Goal: Task Accomplishment & Management: Manage account settings

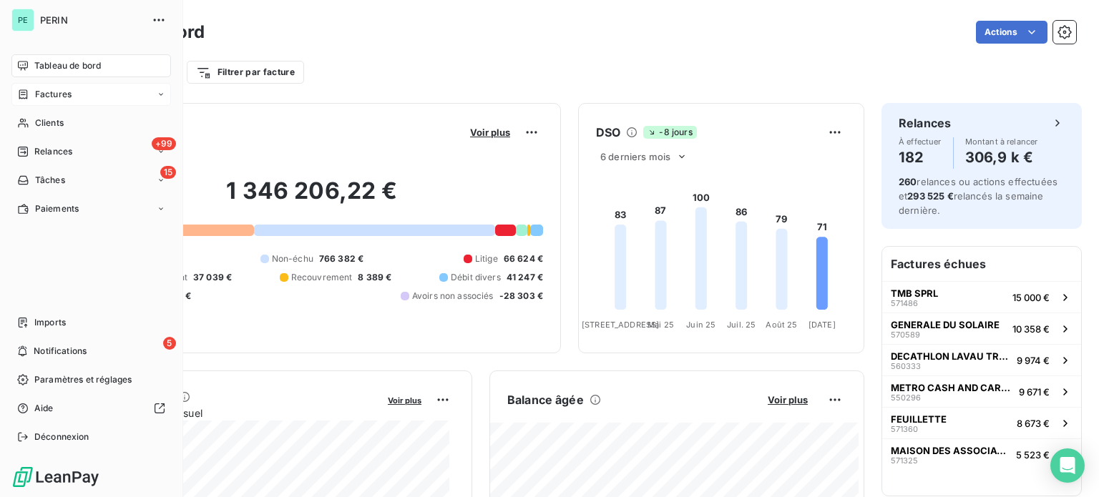
click at [42, 95] on span "Factures" at bounding box center [53, 94] width 36 height 13
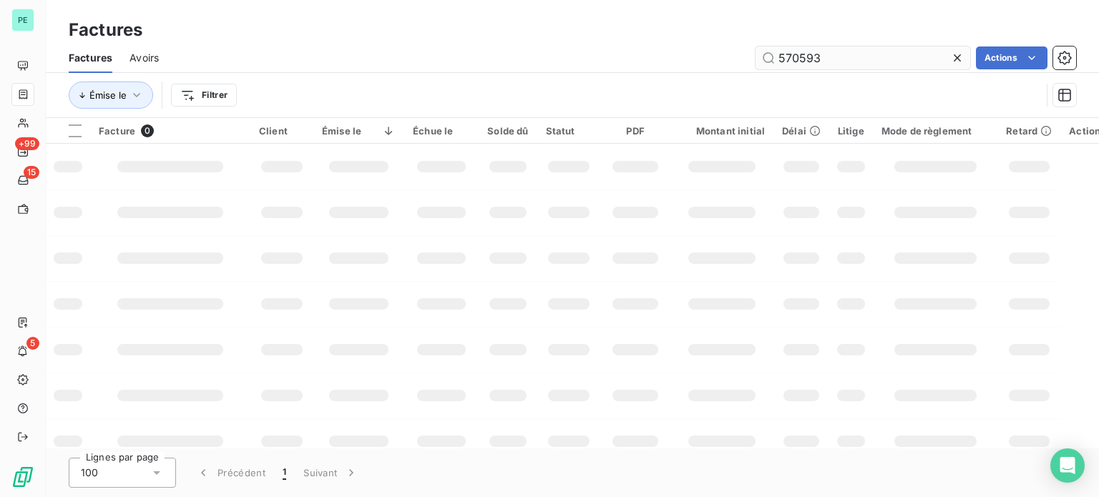
drag, startPoint x: 792, startPoint y: 55, endPoint x: 841, endPoint y: 61, distance: 49.0
click at [841, 61] on input "570593" at bounding box center [862, 57] width 215 height 23
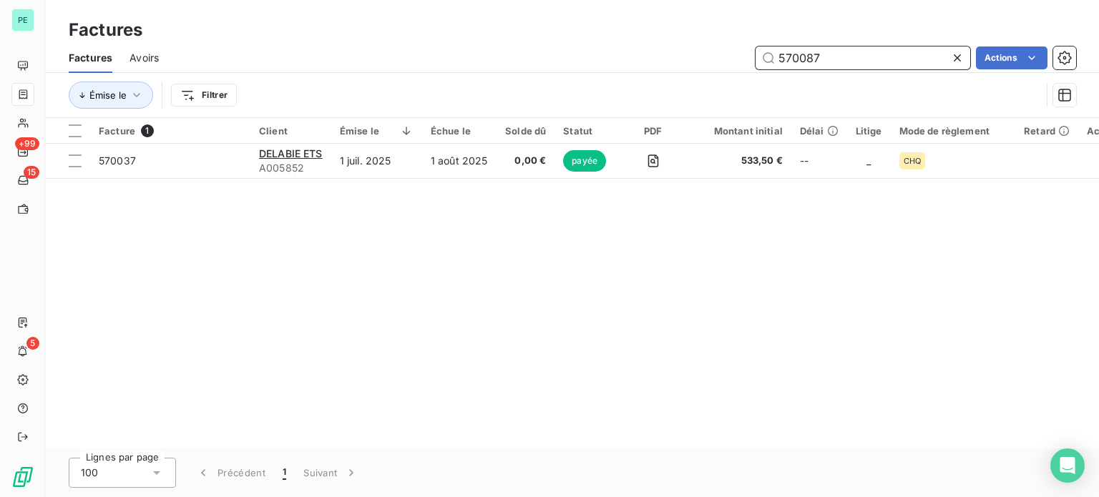
type input "570087"
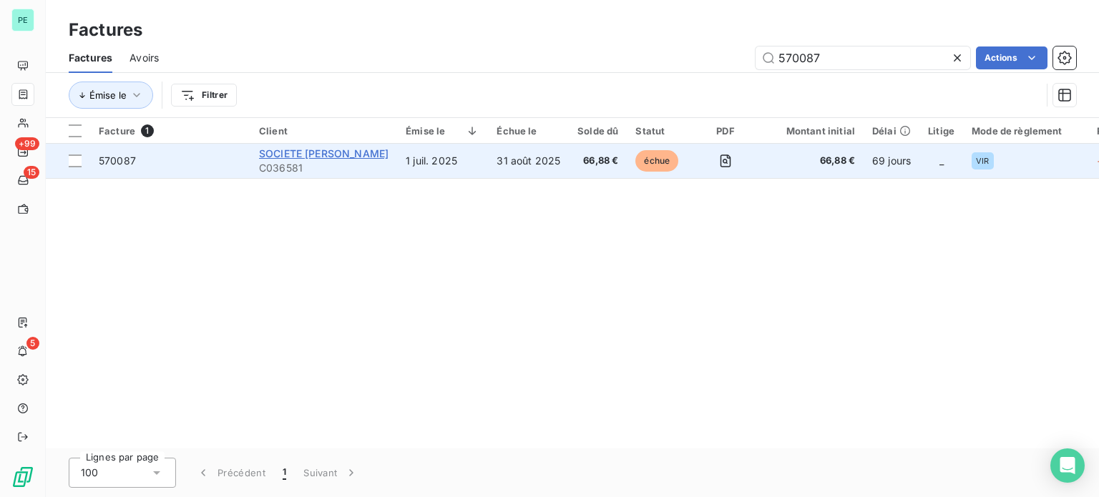
click at [307, 157] on span "SOCIETE [PERSON_NAME]" at bounding box center [323, 153] width 129 height 12
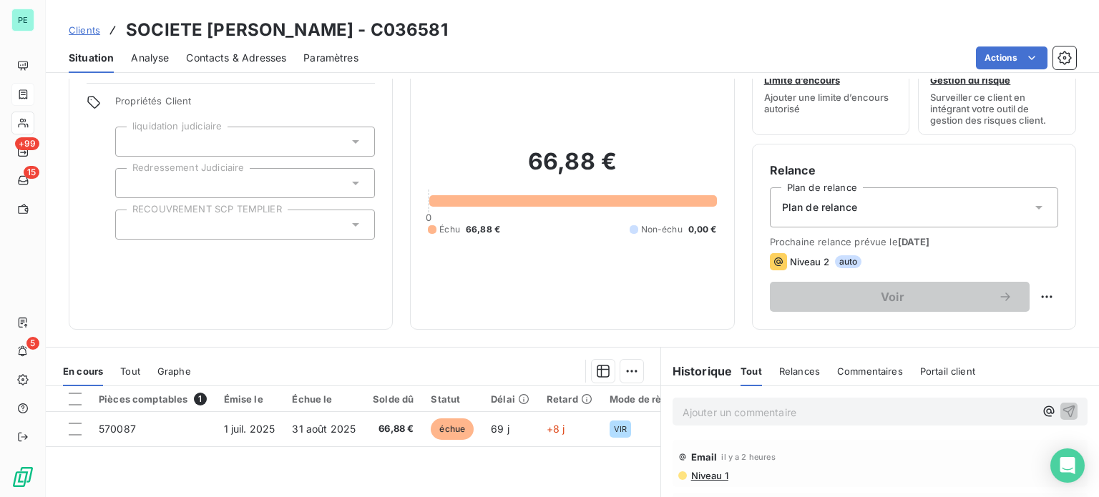
scroll to position [72, 0]
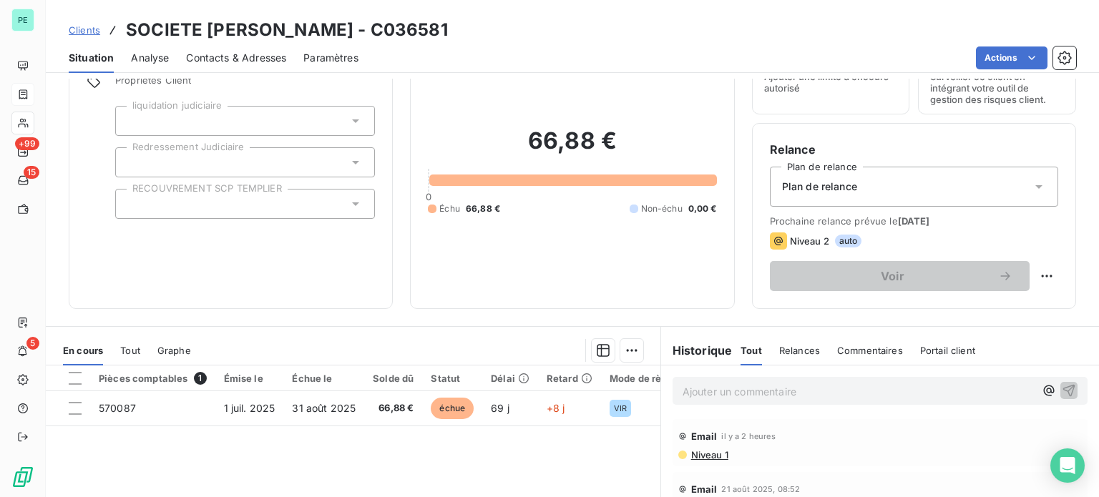
click at [685, 388] on p "Ajouter un commentaire ﻿" at bounding box center [858, 392] width 352 height 18
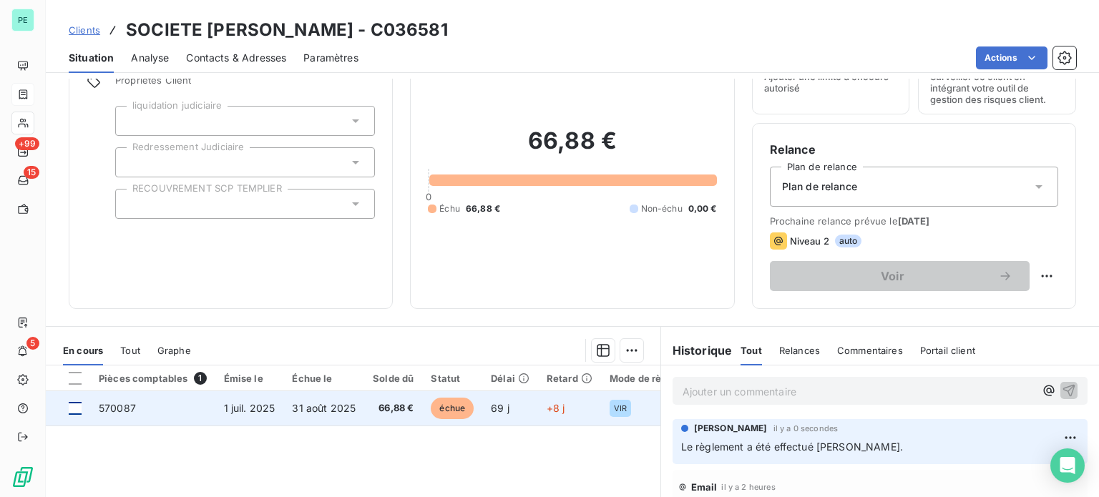
click at [76, 406] on div at bounding box center [75, 408] width 13 height 13
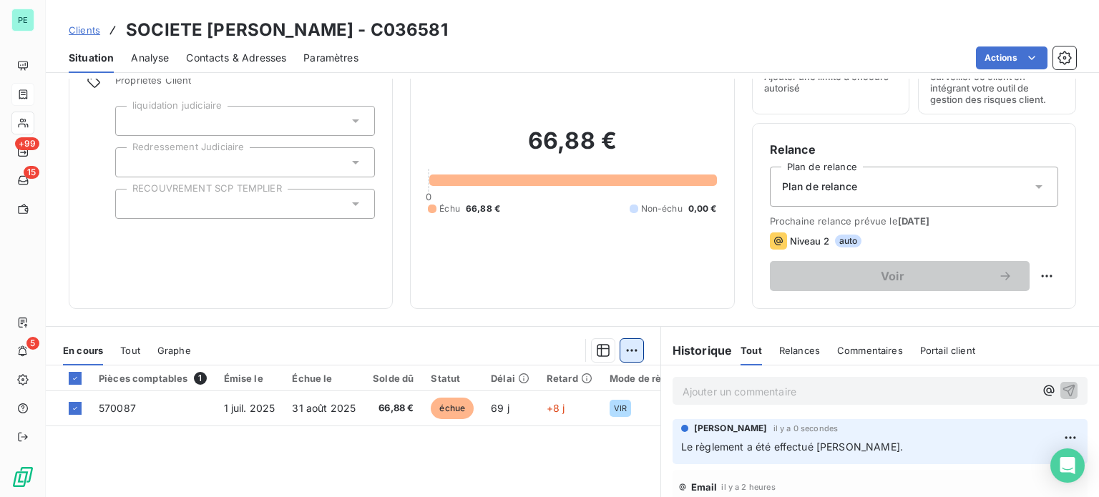
click at [624, 341] on html "PE +99 15 5 Clients SOCIETE [PERSON_NAME] - C036581 Situation Analyse Contacts …" at bounding box center [549, 248] width 1099 height 497
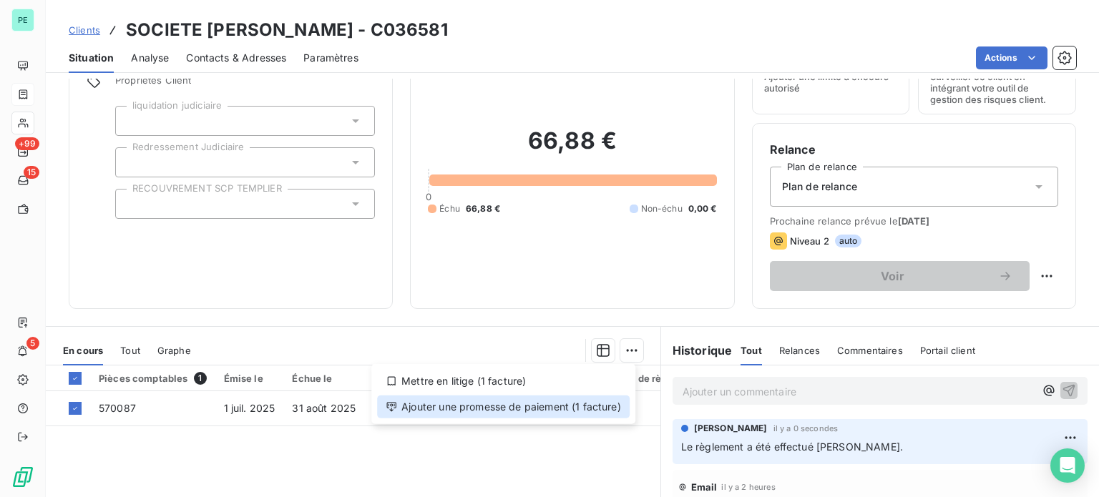
click at [612, 403] on div "Ajouter une promesse de paiement (1 facture)" at bounding box center [503, 407] width 252 height 23
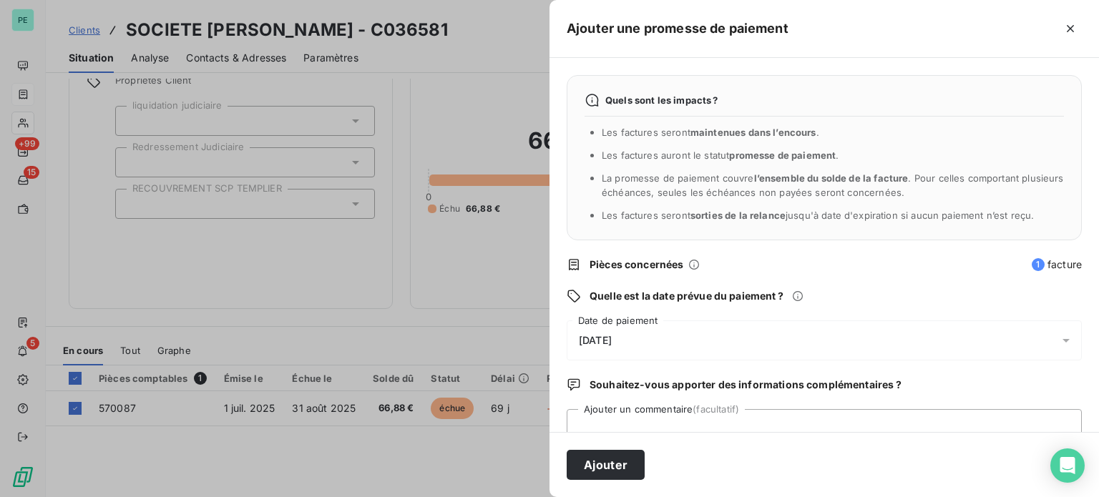
click at [612, 343] on span "[DATE]" at bounding box center [595, 340] width 33 height 11
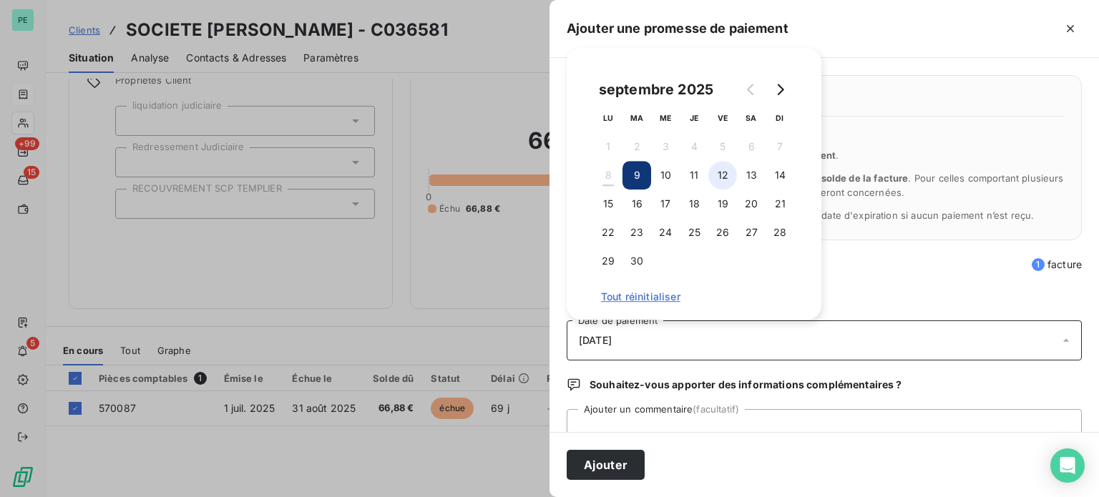
click at [724, 182] on button "12" at bounding box center [722, 175] width 29 height 29
click at [615, 465] on button "Ajouter" at bounding box center [605, 465] width 78 height 30
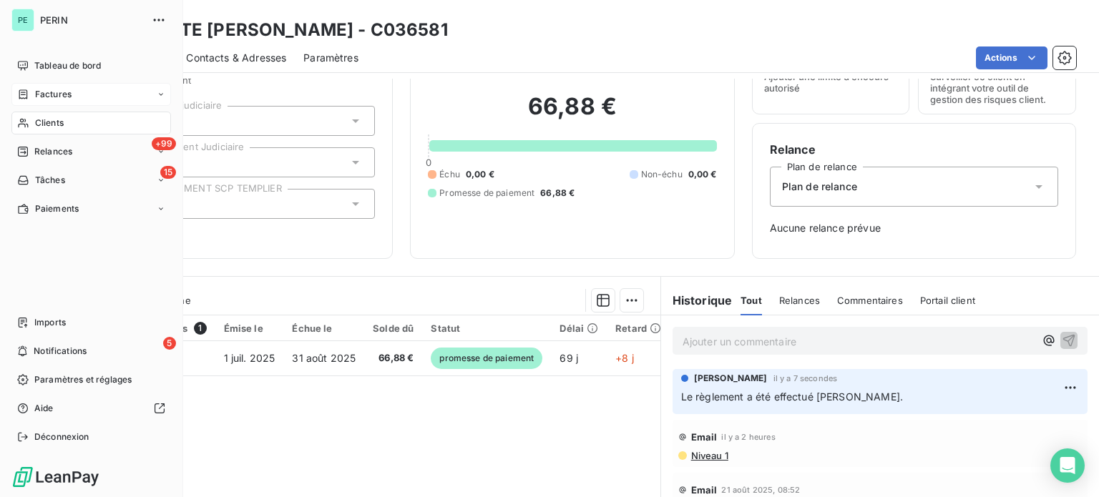
click at [55, 92] on span "Factures" at bounding box center [53, 94] width 36 height 13
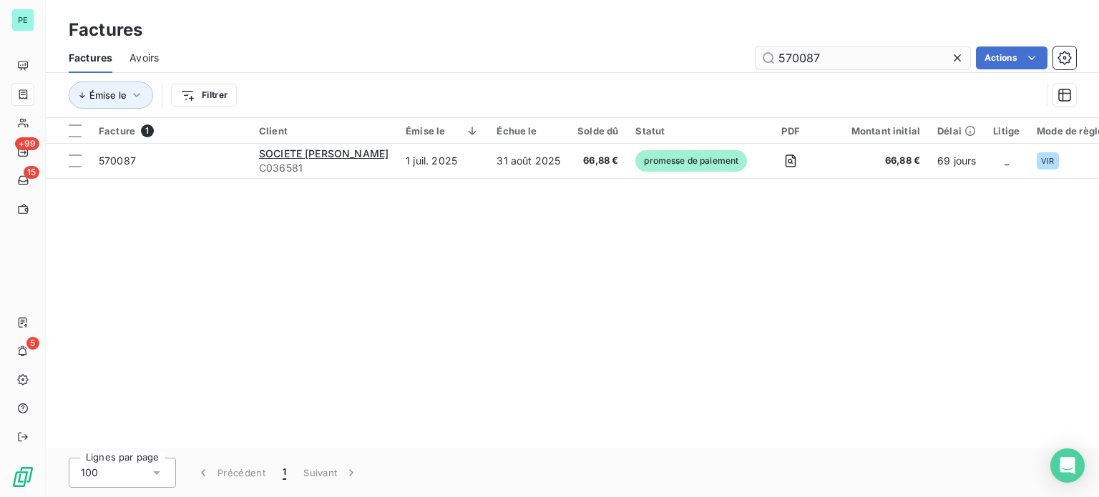
drag, startPoint x: 790, startPoint y: 57, endPoint x: 873, endPoint y: 56, distance: 83.0
click at [870, 57] on input "570087" at bounding box center [862, 57] width 215 height 23
type input "571715"
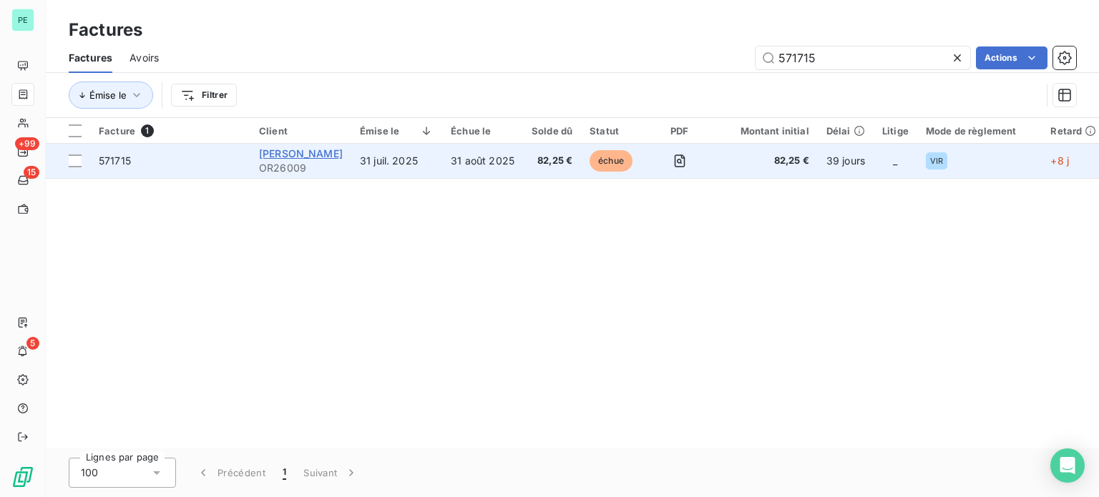
click at [286, 154] on span "[PERSON_NAME]" at bounding box center [301, 153] width 84 height 12
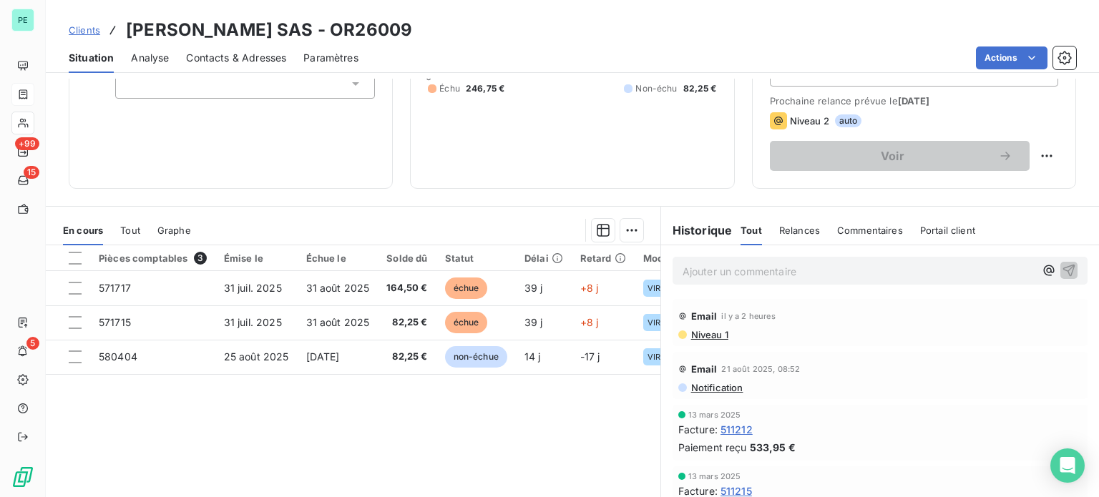
scroll to position [215, 0]
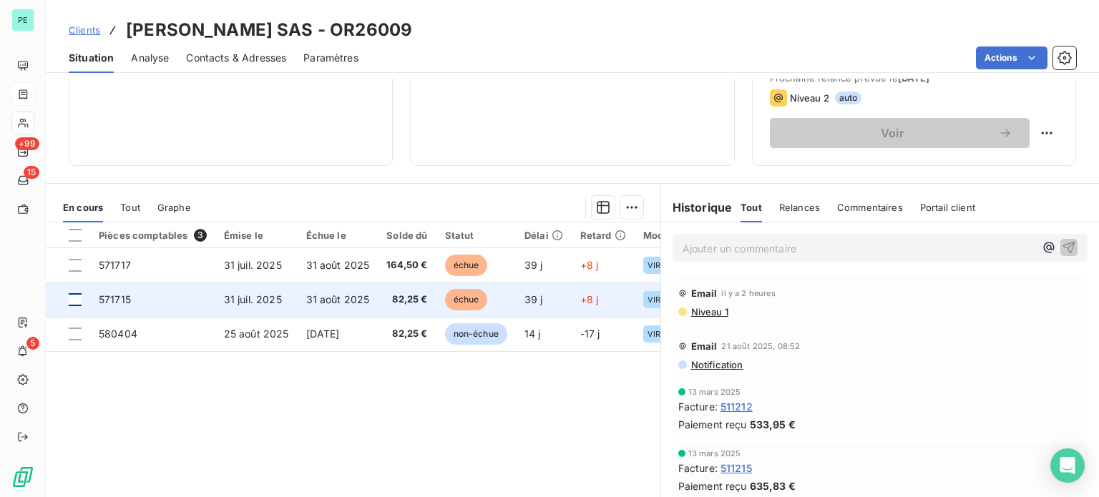
click at [74, 293] on div at bounding box center [75, 299] width 13 height 13
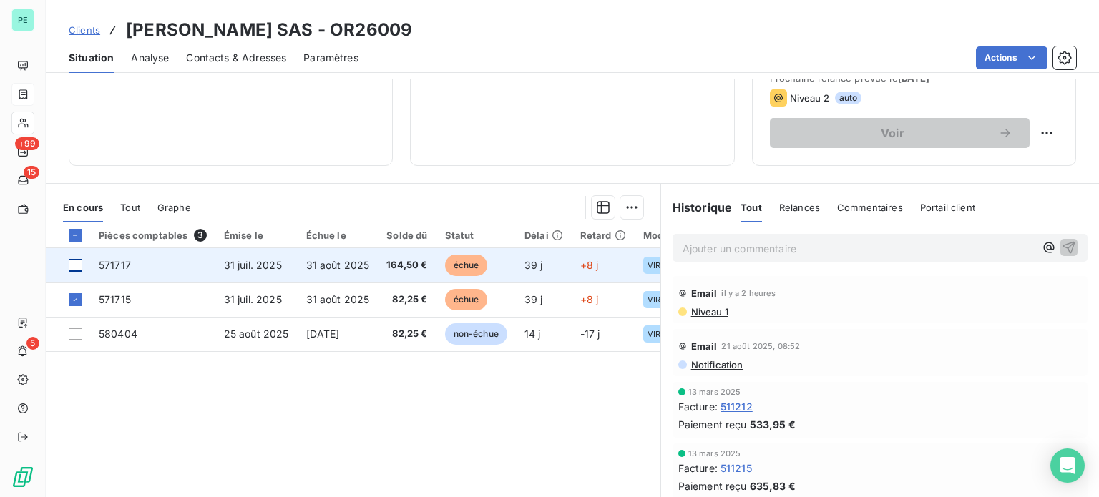
click at [74, 265] on div at bounding box center [75, 265] width 13 height 13
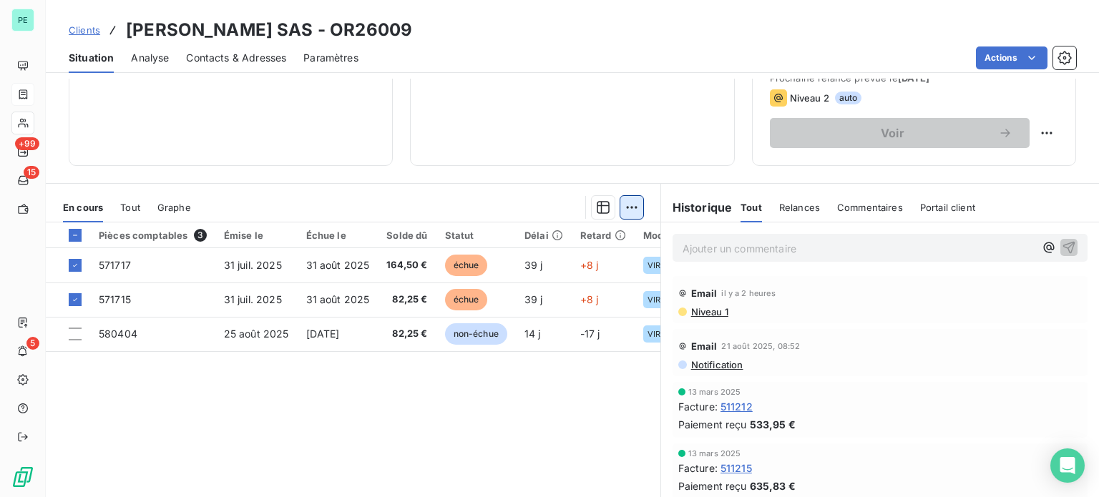
click at [621, 209] on html "PE +99 15 5 Clients [PERSON_NAME] SAS - OR26009 Situation Analyse Contacts & Ad…" at bounding box center [549, 248] width 1099 height 497
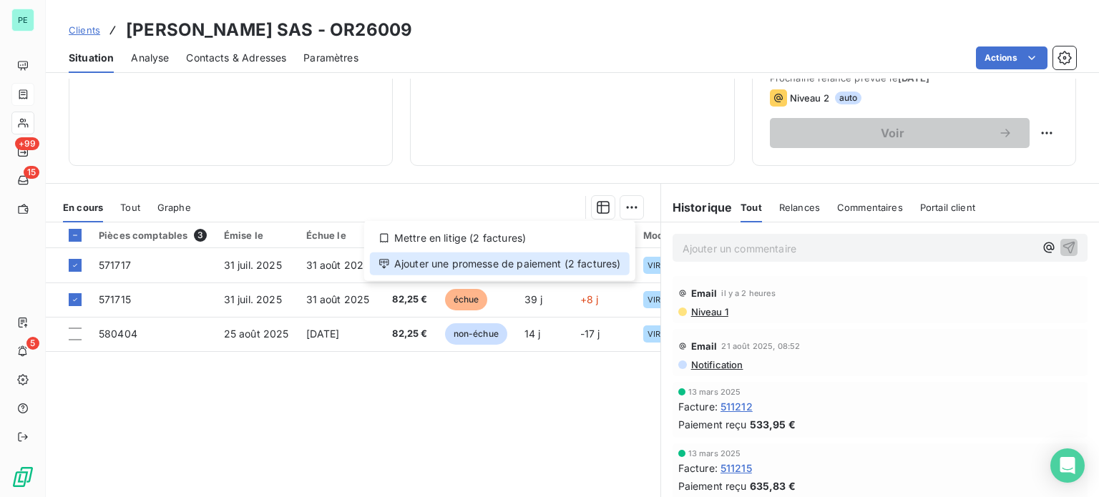
click at [566, 260] on div "Ajouter une promesse de paiement (2 factures)" at bounding box center [500, 263] width 260 height 23
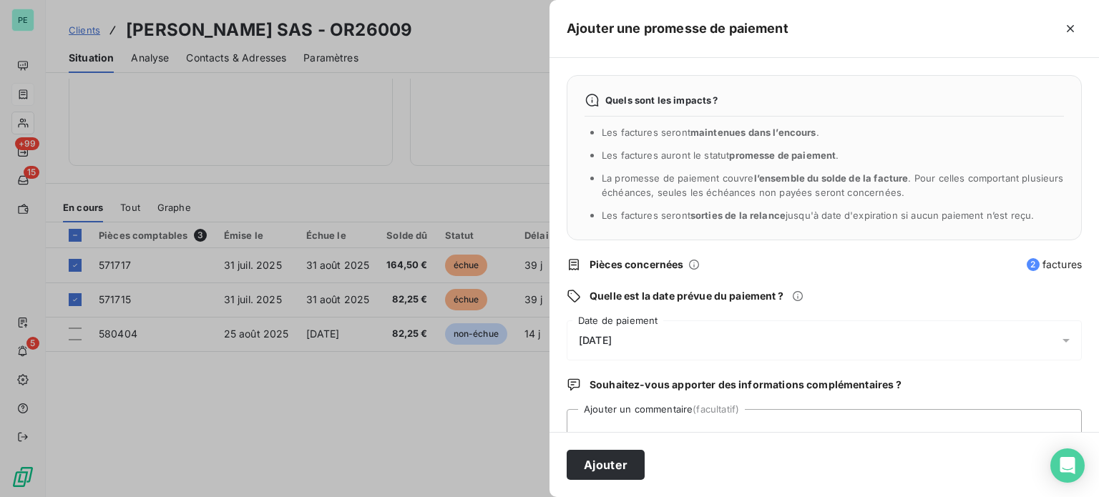
click at [637, 333] on div "[DATE]" at bounding box center [823, 340] width 515 height 40
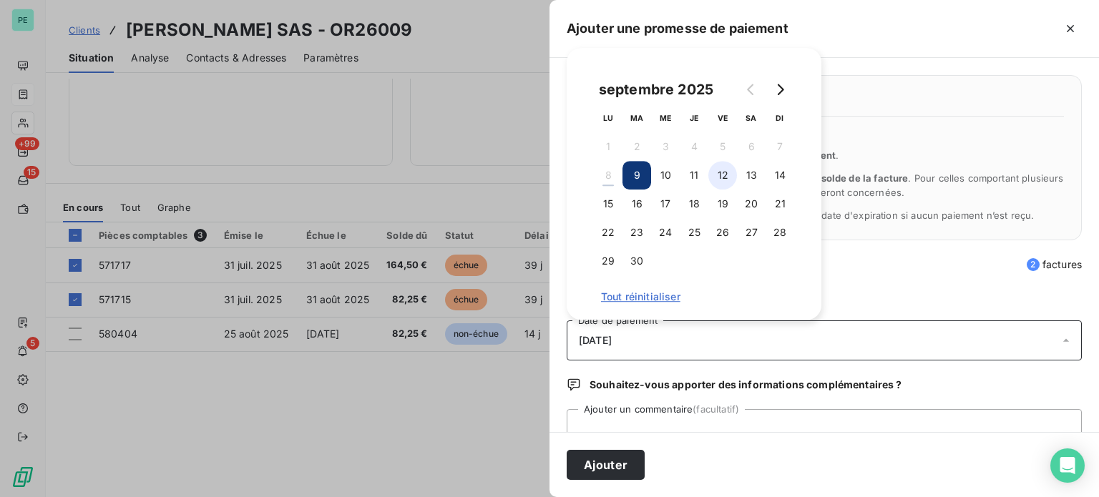
click at [727, 174] on button "12" at bounding box center [722, 175] width 29 height 29
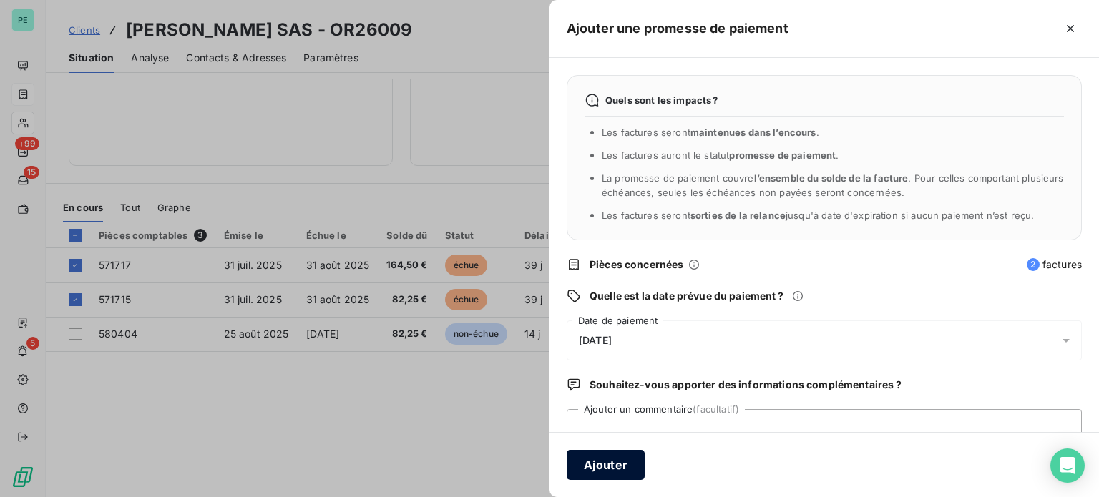
click at [629, 473] on button "Ajouter" at bounding box center [605, 465] width 78 height 30
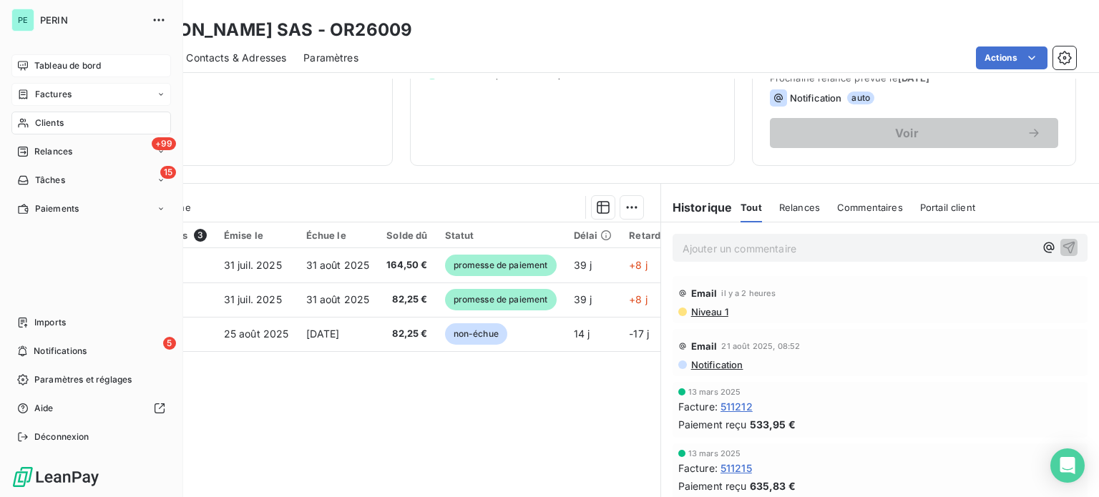
click at [62, 62] on span "Tableau de bord" at bounding box center [67, 65] width 67 height 13
